Goal: Information Seeking & Learning: Learn about a topic

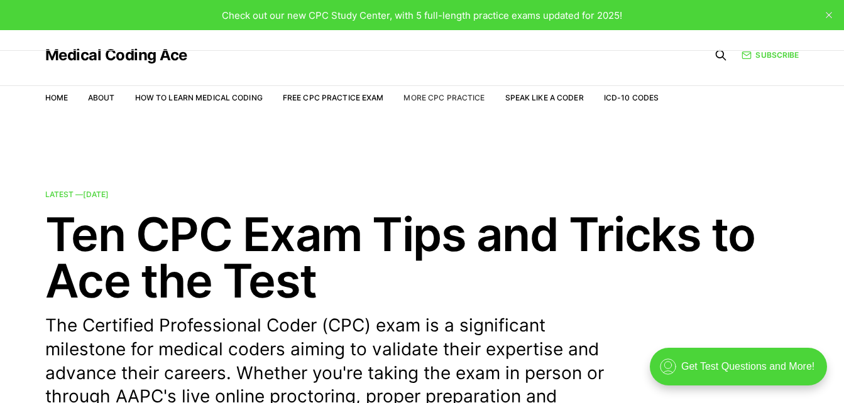
click at [425, 98] on link "More CPC Practice" at bounding box center [443, 97] width 81 height 9
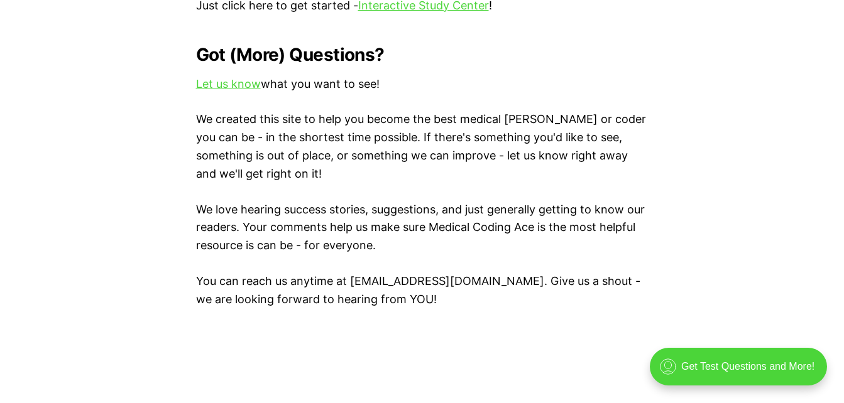
scroll to position [1445, 0]
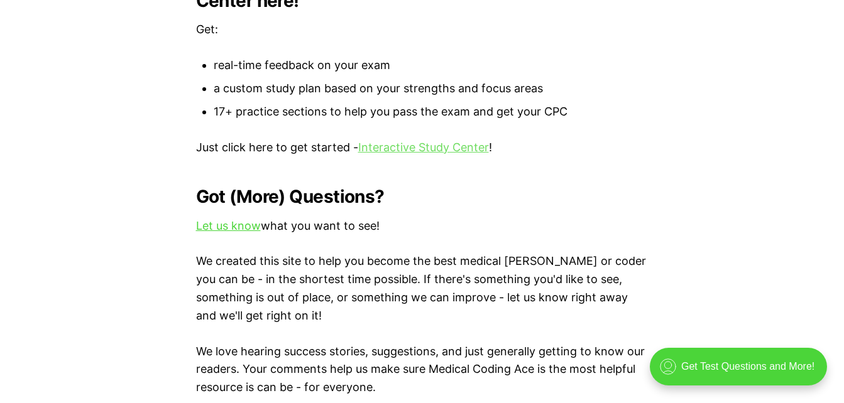
click at [408, 141] on link "Interactive Study Center" at bounding box center [423, 147] width 131 height 13
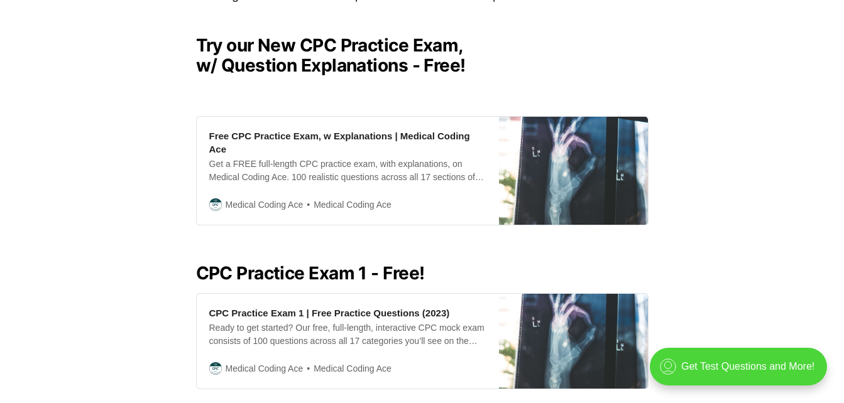
scroll to position [314, 0]
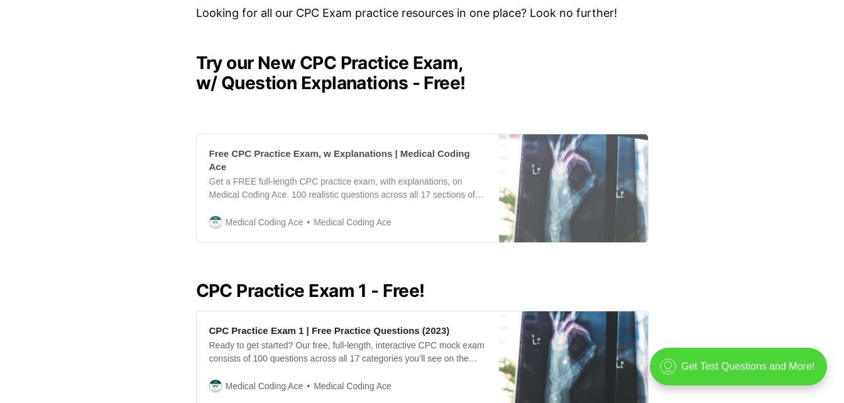
click at [263, 175] on div "Get a FREE full-length CPC practice exam, with explanations, on Medical Coding …" at bounding box center [347, 188] width 277 height 26
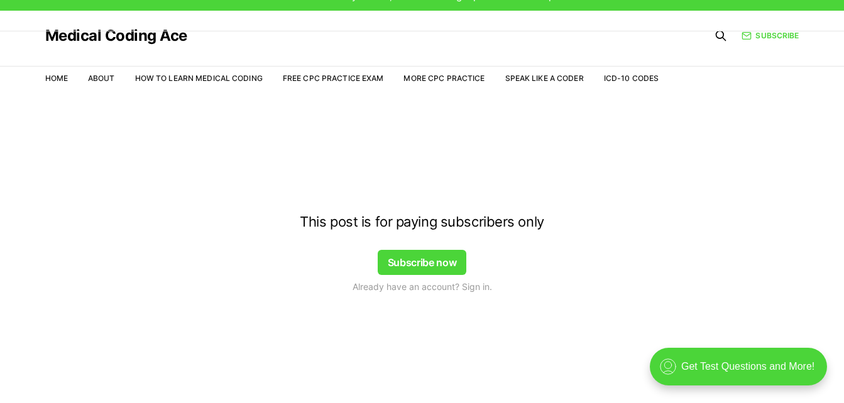
scroll to position [30, 0]
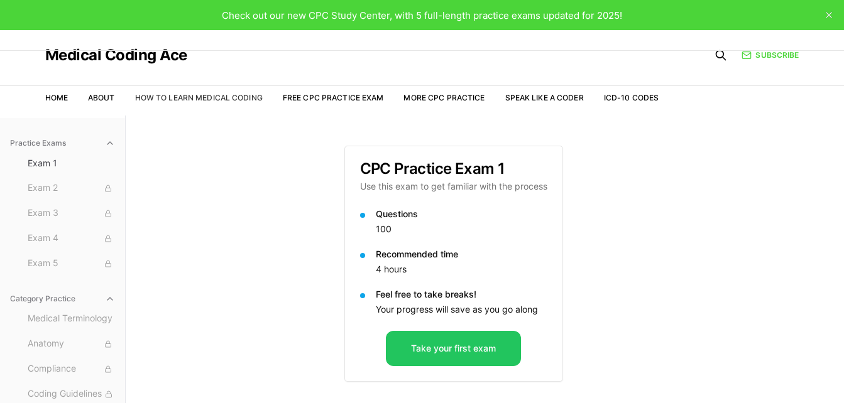
click at [222, 98] on link "How to Learn Medical Coding" at bounding box center [199, 97] width 128 height 9
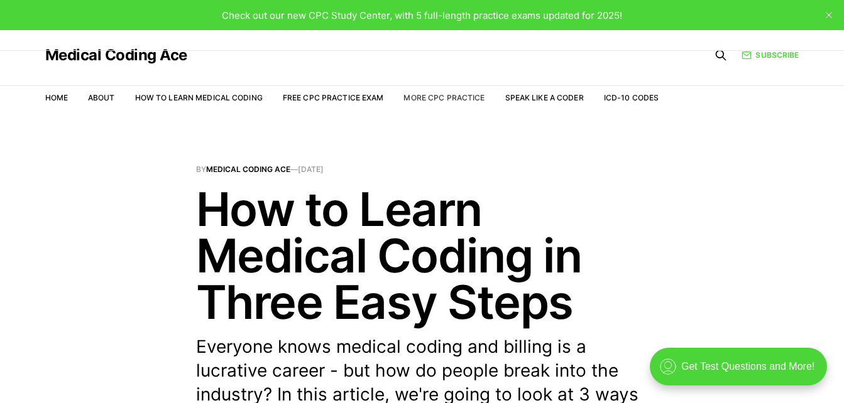
click at [435, 94] on link "More CPC Practice" at bounding box center [443, 97] width 81 height 9
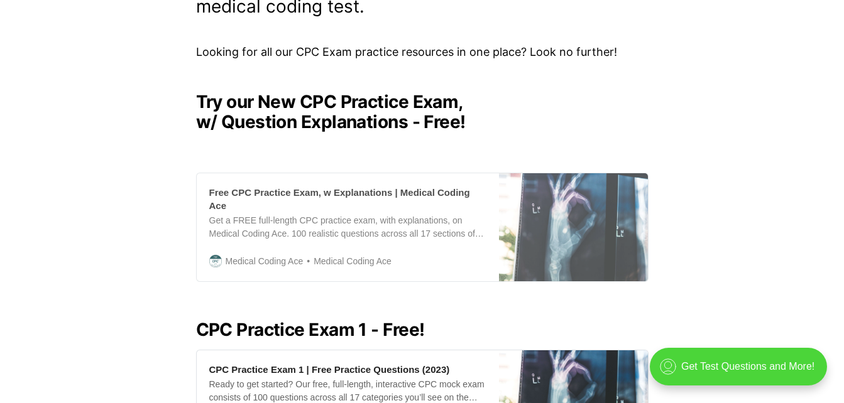
scroll to position [251, 0]
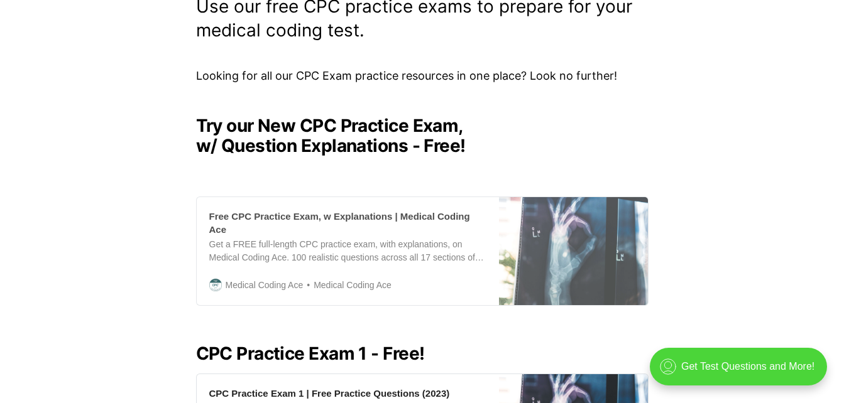
click at [398, 212] on div "Free CPC Practice Exam, w Explanations | Medical Coding Ace" at bounding box center [347, 223] width 277 height 26
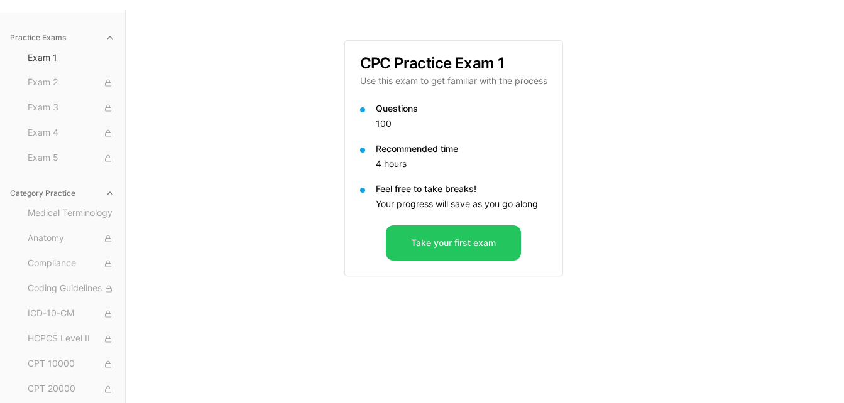
scroll to position [116, 0]
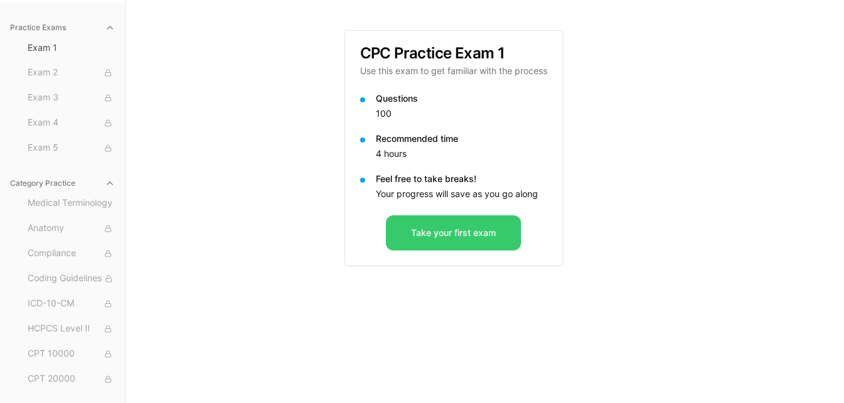
click at [405, 235] on button "Take your first exam" at bounding box center [453, 232] width 135 height 35
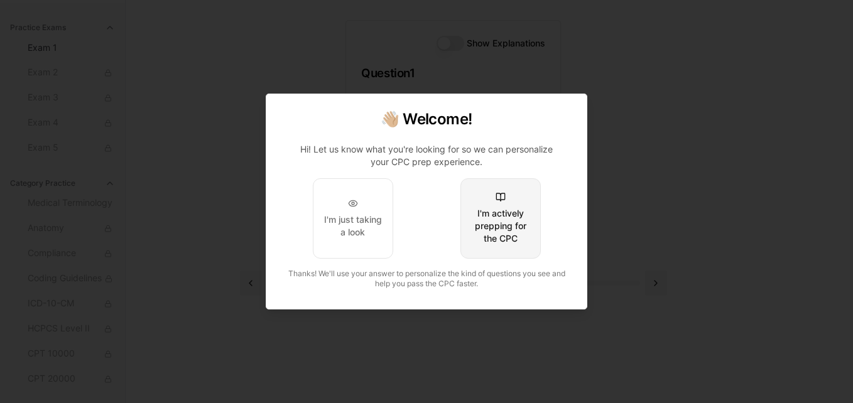
click at [503, 224] on div "I'm actively prepping for the CPC" at bounding box center [500, 226] width 59 height 38
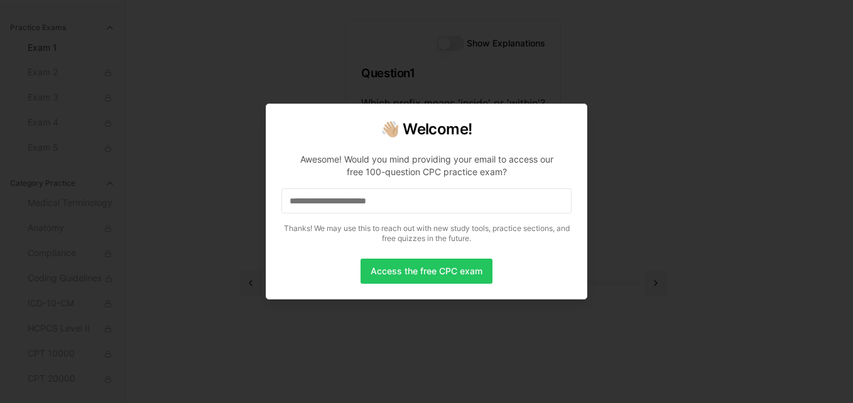
click at [428, 208] on input at bounding box center [426, 200] width 290 height 25
click at [386, 271] on button "Access the free CPC exam" at bounding box center [427, 271] width 132 height 25
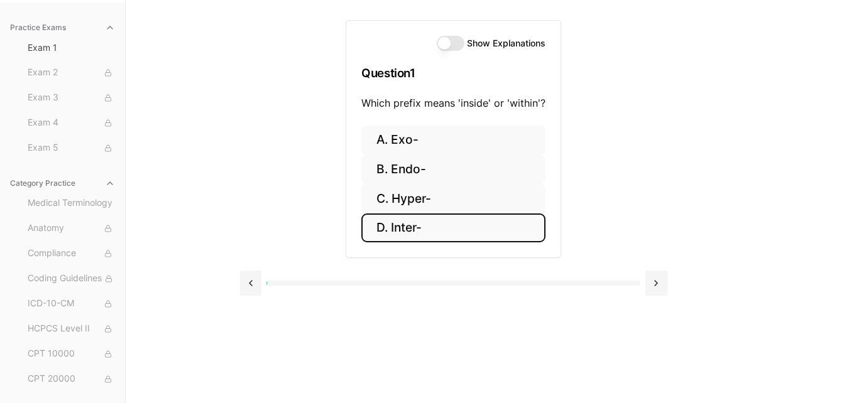
click at [389, 232] on button "D. Inter-" at bounding box center [453, 229] width 184 height 30
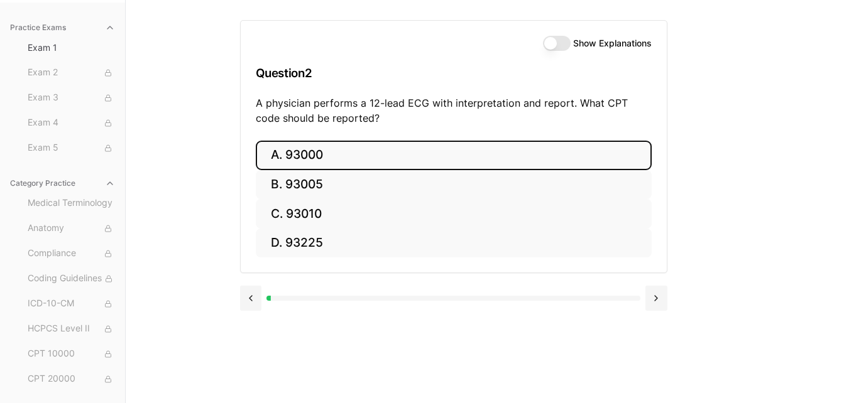
click at [297, 154] on button "A. 93000" at bounding box center [454, 156] width 396 height 30
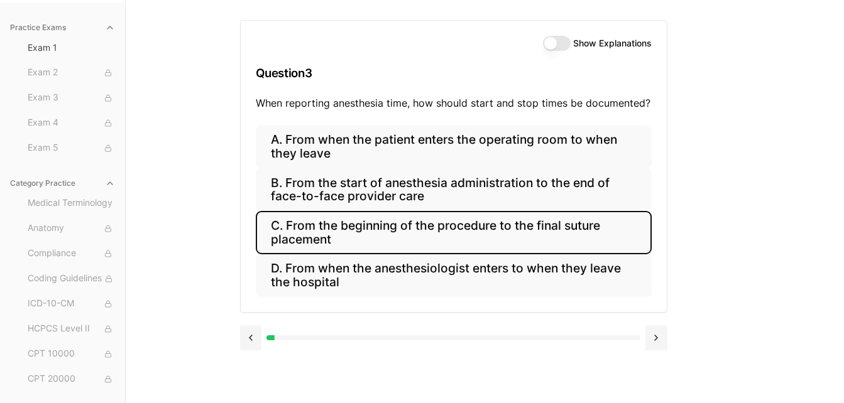
click at [362, 234] on button "C. From the beginning of the procedure to the final suture placement" at bounding box center [454, 232] width 396 height 43
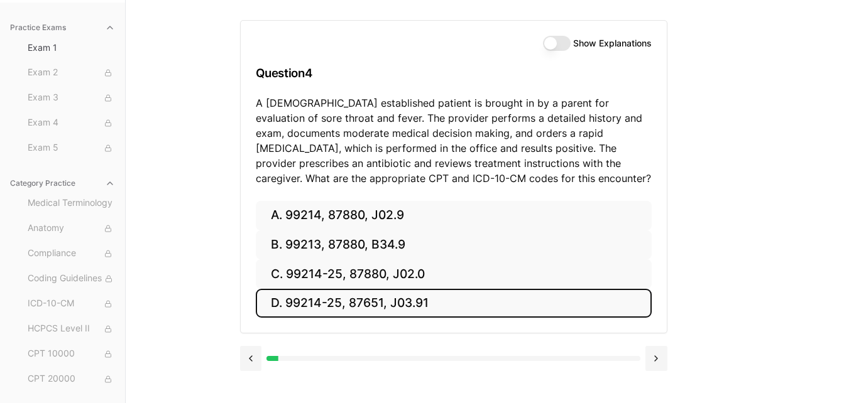
click at [391, 305] on button "D. 99214-25, 87651, J03.91" at bounding box center [454, 304] width 396 height 30
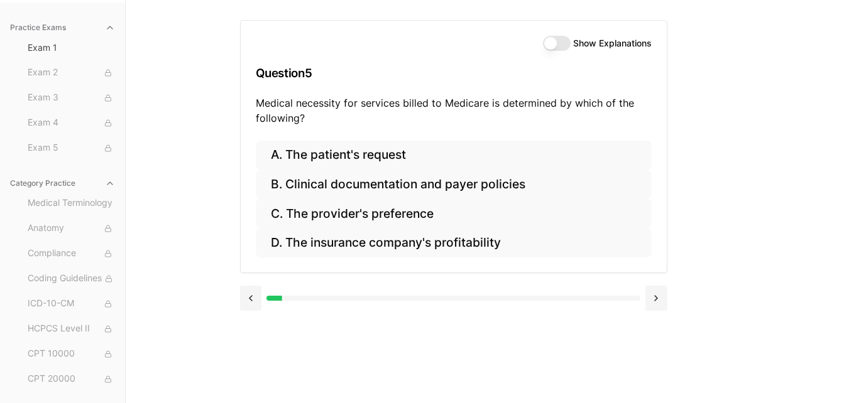
click at [563, 48] on button "Show Explanations" at bounding box center [557, 43] width 28 height 15
click at [251, 301] on button at bounding box center [251, 298] width 22 height 25
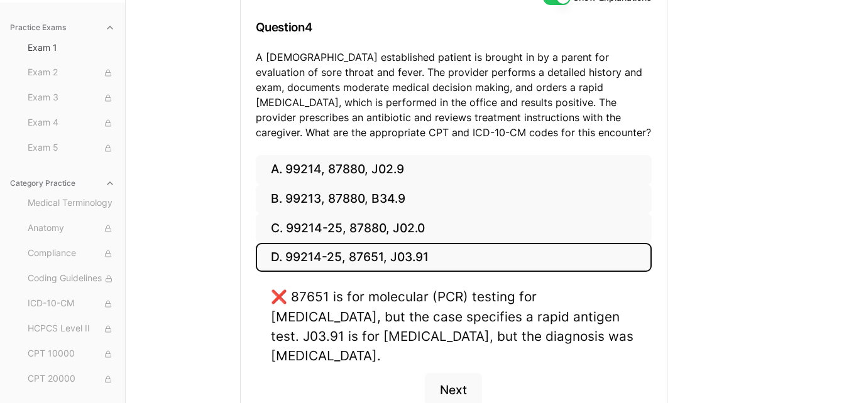
scroll to position [224, 0]
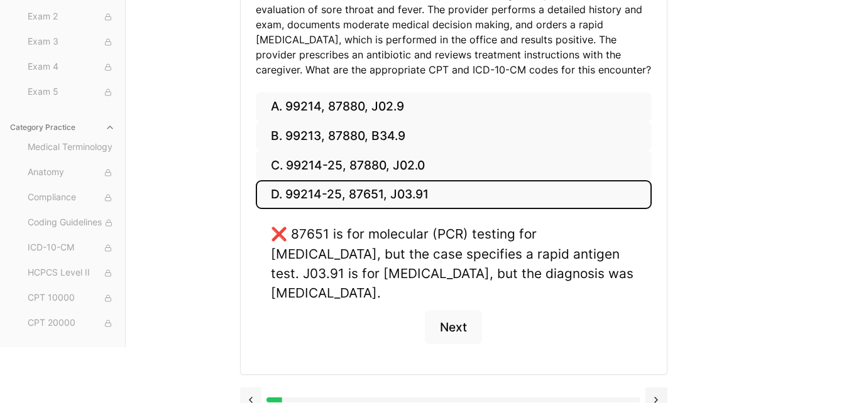
click at [252, 388] on button at bounding box center [251, 400] width 22 height 25
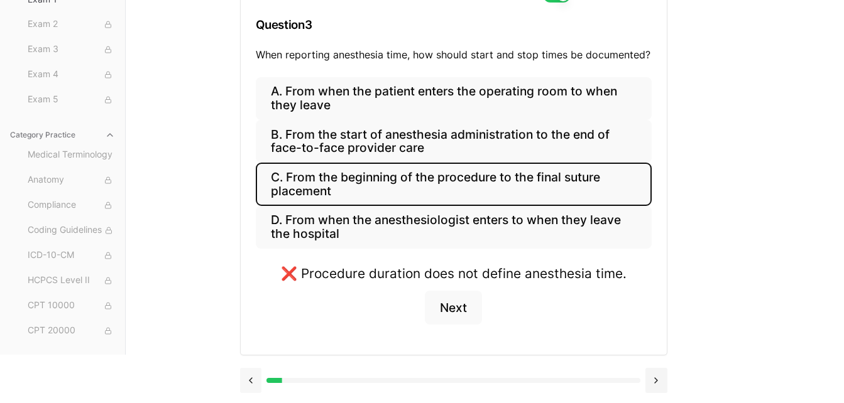
click at [243, 373] on button at bounding box center [251, 380] width 22 height 25
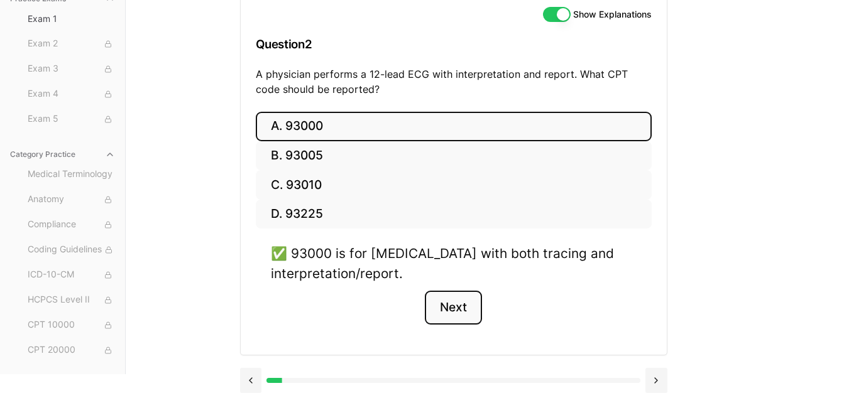
click at [440, 307] on button "Next" at bounding box center [453, 308] width 57 height 34
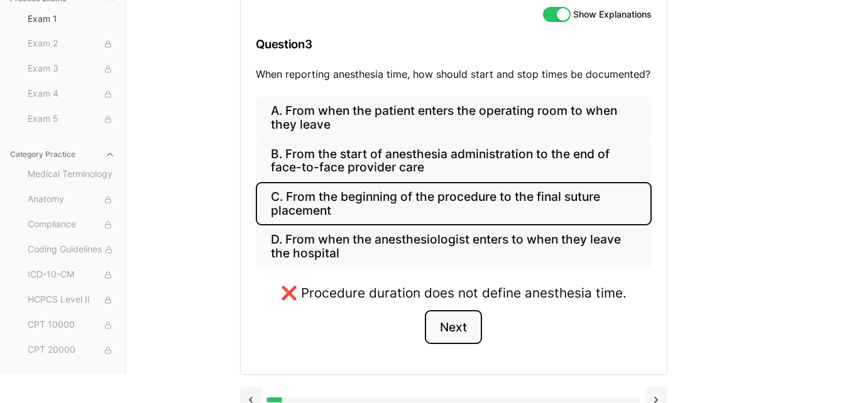
click at [440, 322] on button "Next" at bounding box center [453, 327] width 57 height 34
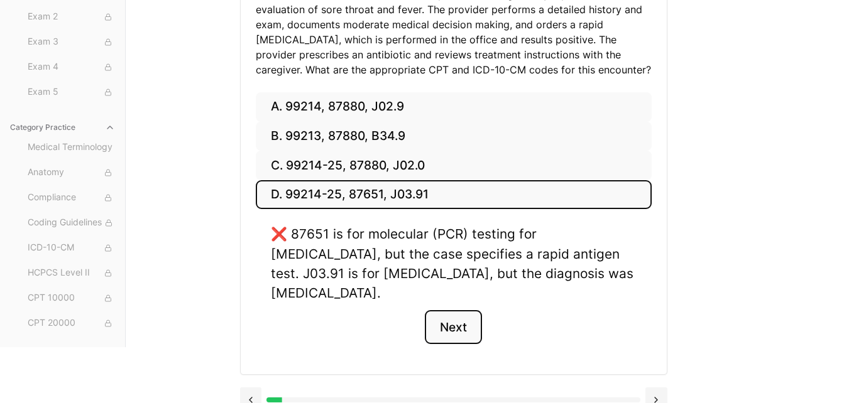
click at [447, 310] on button "Next" at bounding box center [453, 327] width 57 height 34
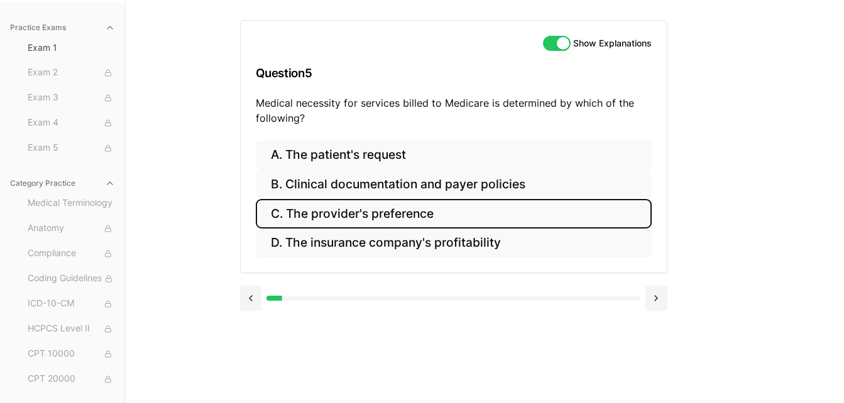
click at [347, 217] on button "C. The provider's preference" at bounding box center [454, 214] width 396 height 30
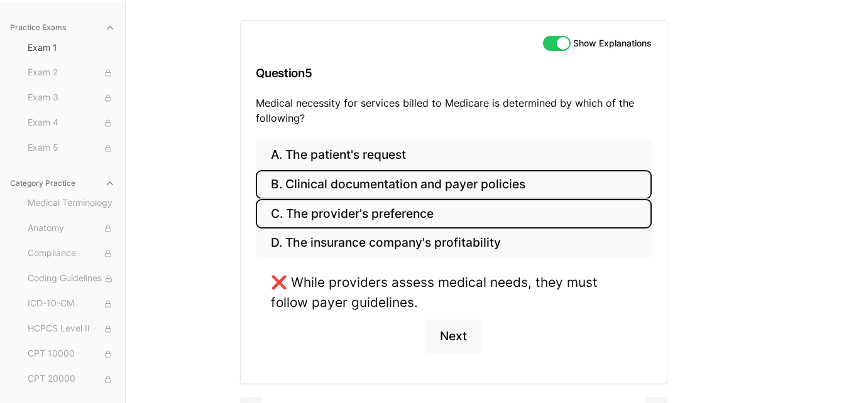
click at [432, 189] on button "B. Clinical documentation and payer policies" at bounding box center [454, 185] width 396 height 30
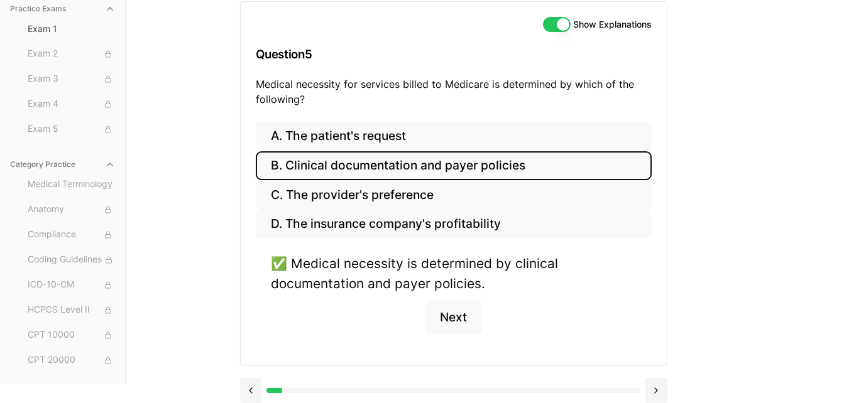
scroll to position [144, 0]
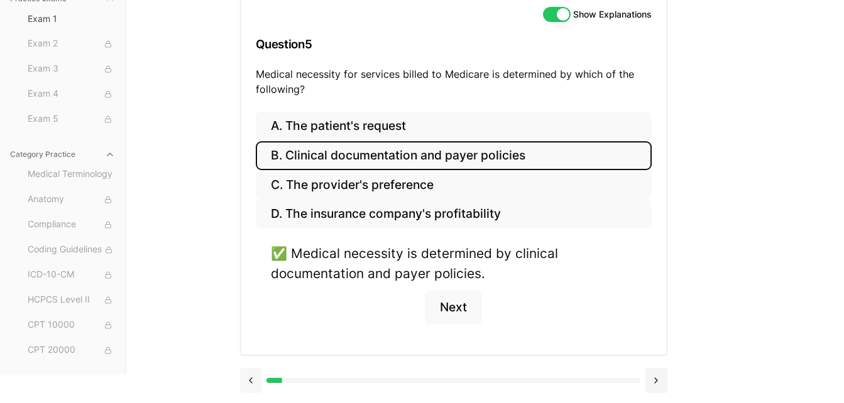
click at [253, 380] on button at bounding box center [251, 380] width 22 height 25
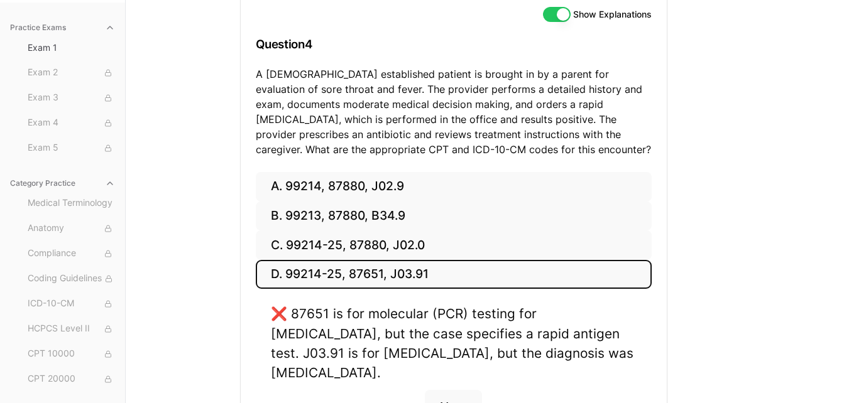
click at [253, 380] on div "A. 99214, 87880, J02.9 B. 99213, 87880, B34.9 C. 99214-25, 87880, J02.0 D. 9921…" at bounding box center [454, 313] width 426 height 282
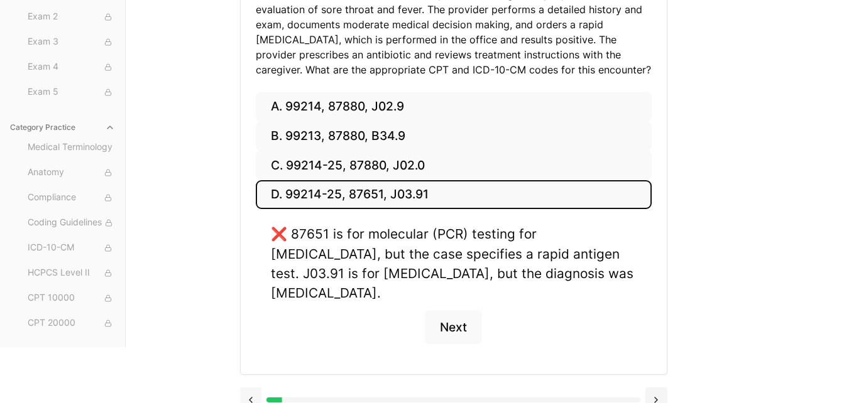
click at [250, 388] on button at bounding box center [251, 400] width 22 height 25
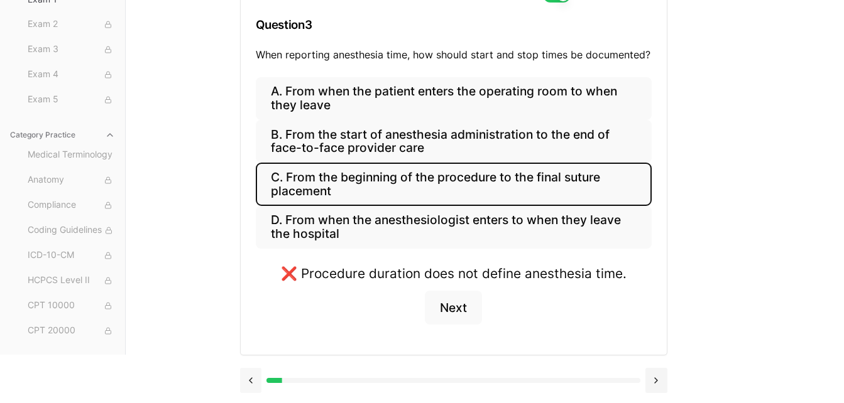
scroll to position [164, 0]
click at [249, 384] on button at bounding box center [251, 380] width 22 height 25
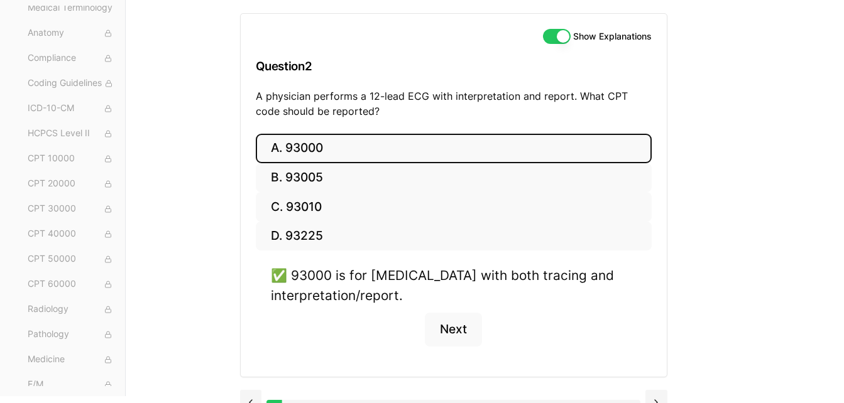
scroll to position [144, 0]
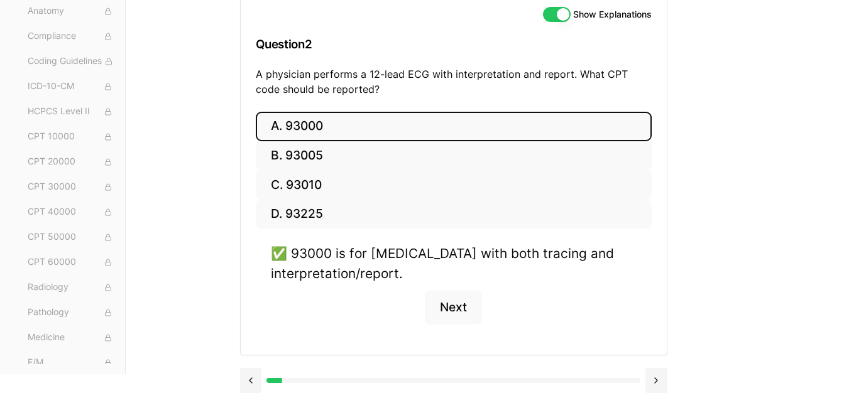
click at [256, 394] on div at bounding box center [453, 380] width 427 height 48
click at [253, 384] on button at bounding box center [251, 380] width 22 height 25
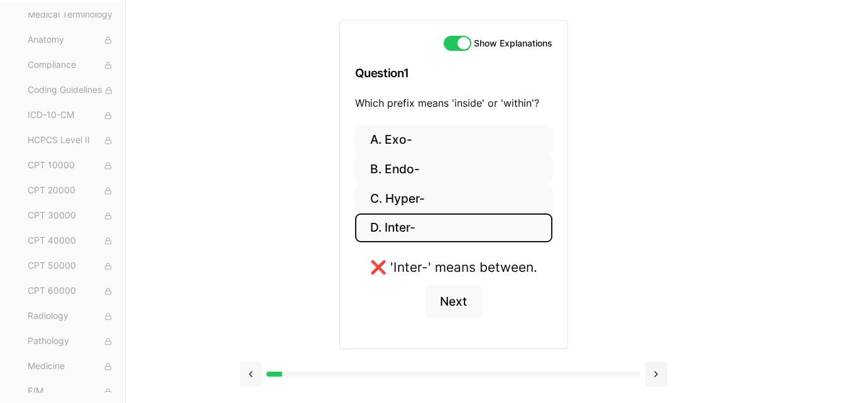
scroll to position [116, 0]
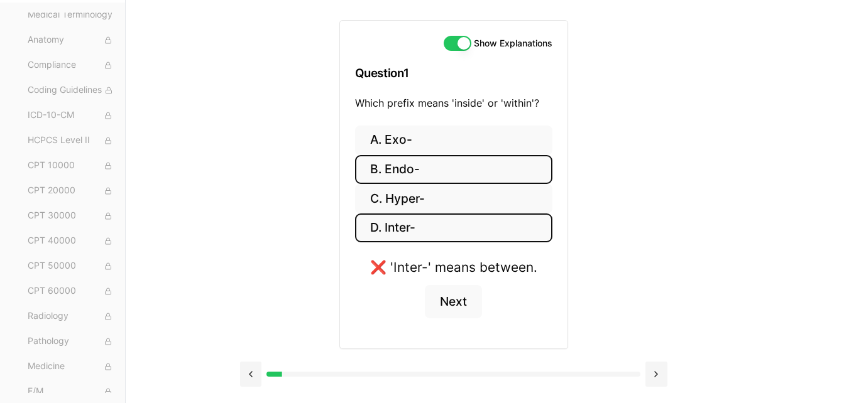
click at [404, 175] on button "B. Endo-" at bounding box center [453, 170] width 197 height 30
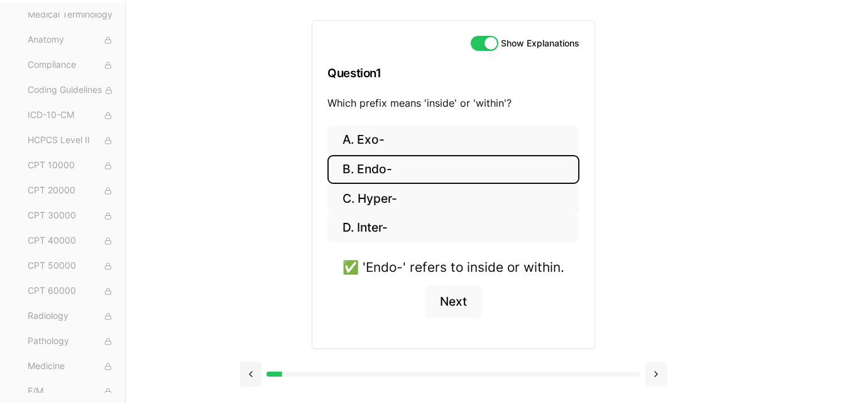
click at [656, 374] on button at bounding box center [656, 374] width 22 height 25
